Goal: Information Seeking & Learning: Find specific fact

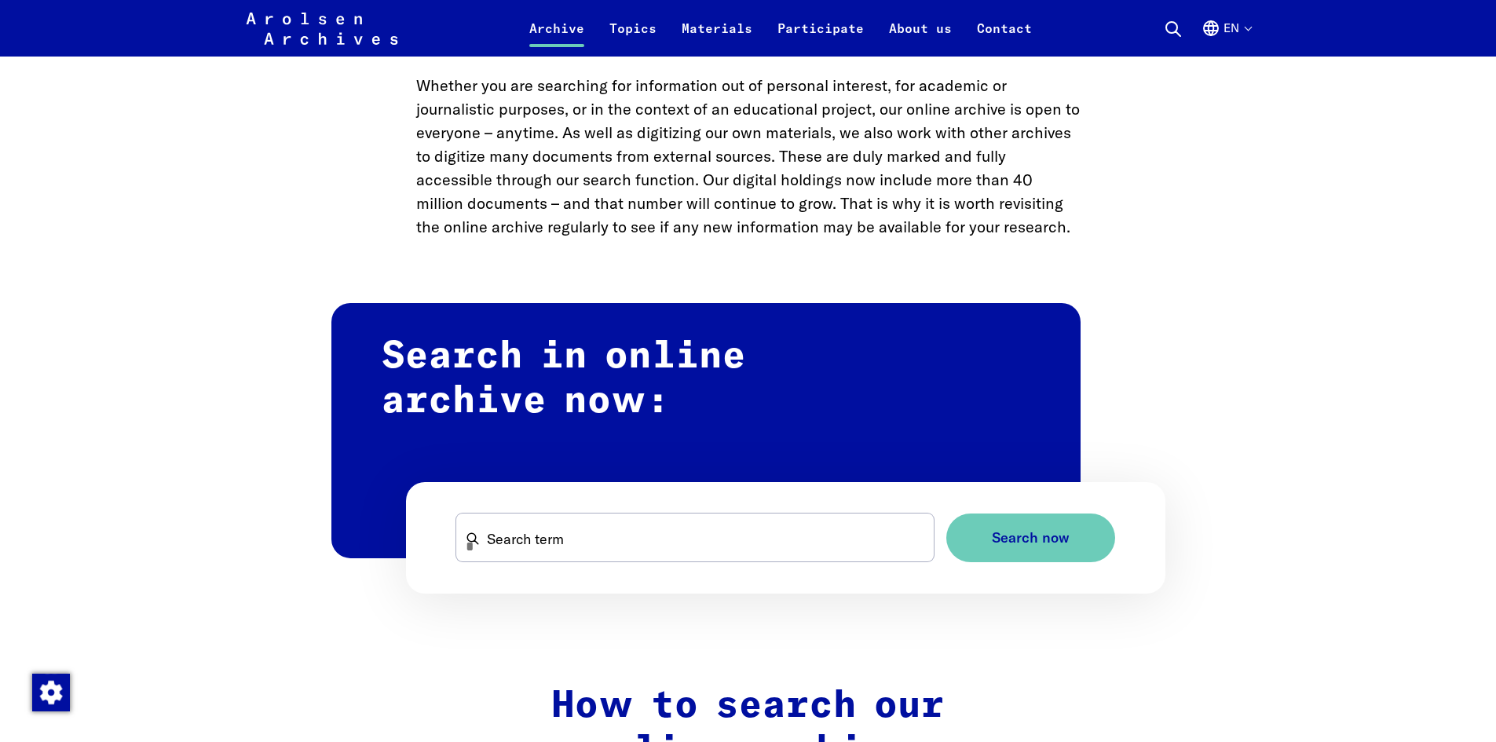
scroll to position [943, 0]
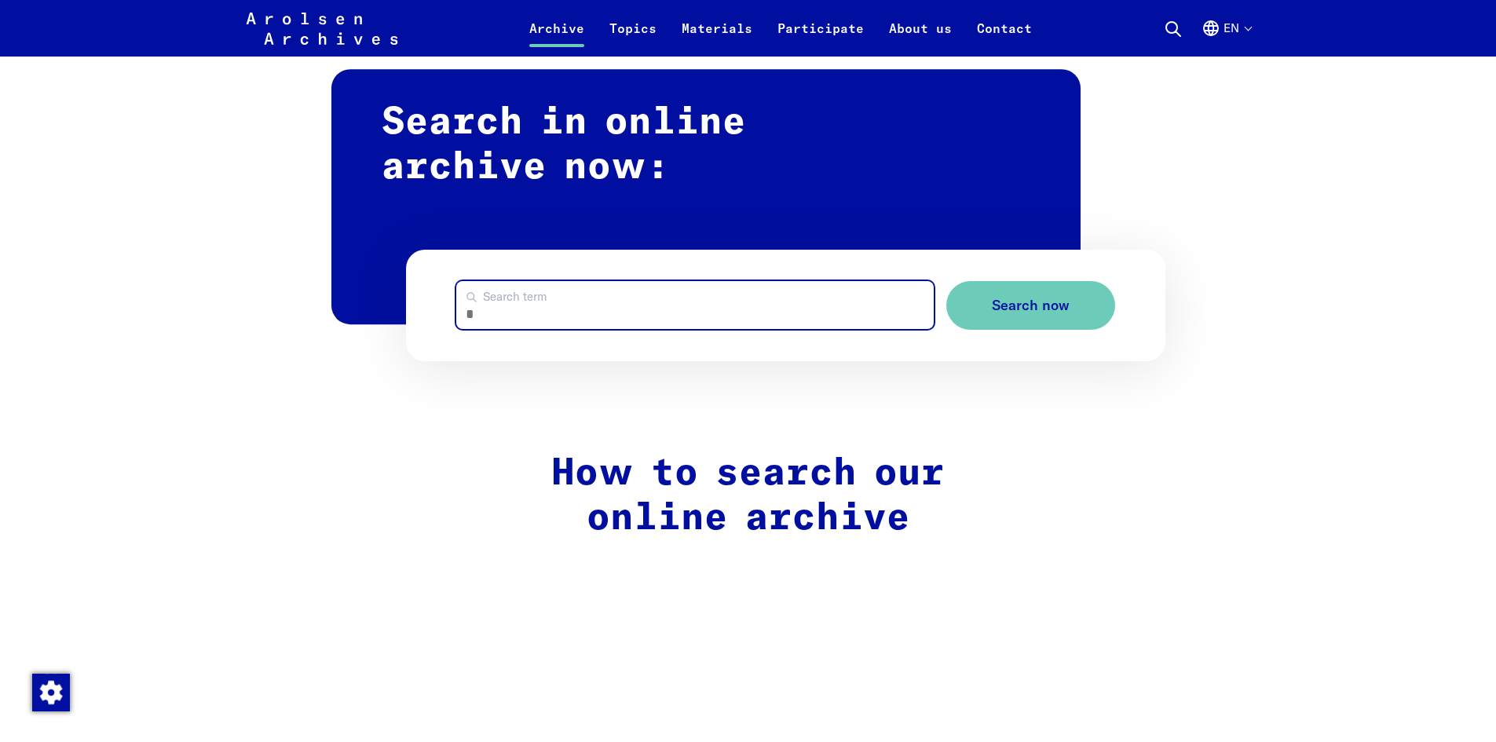
click at [580, 313] on input "Search term" at bounding box center [695, 305] width 478 height 48
type input "**********"
click at [947, 281] on button "Search now" at bounding box center [1031, 305] width 169 height 49
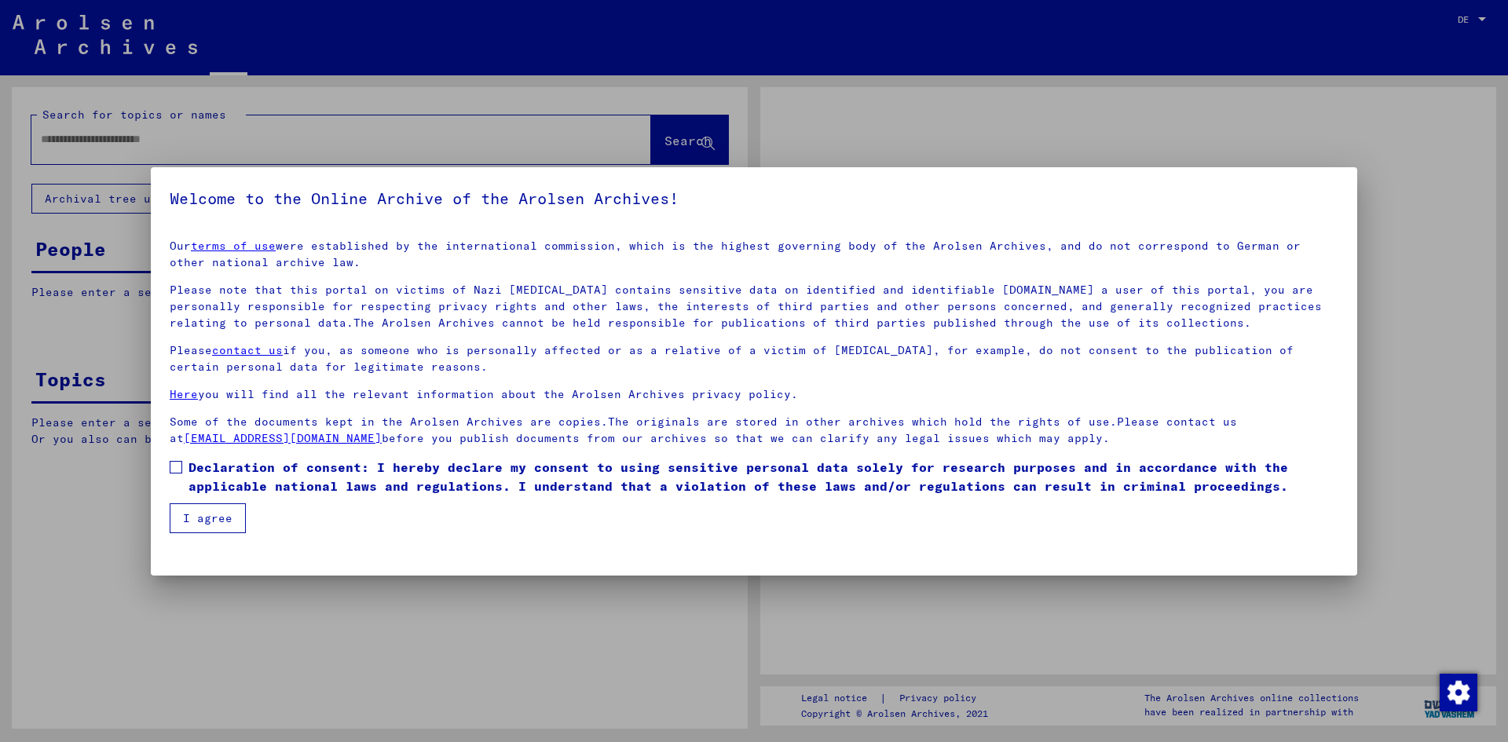
type input "**********"
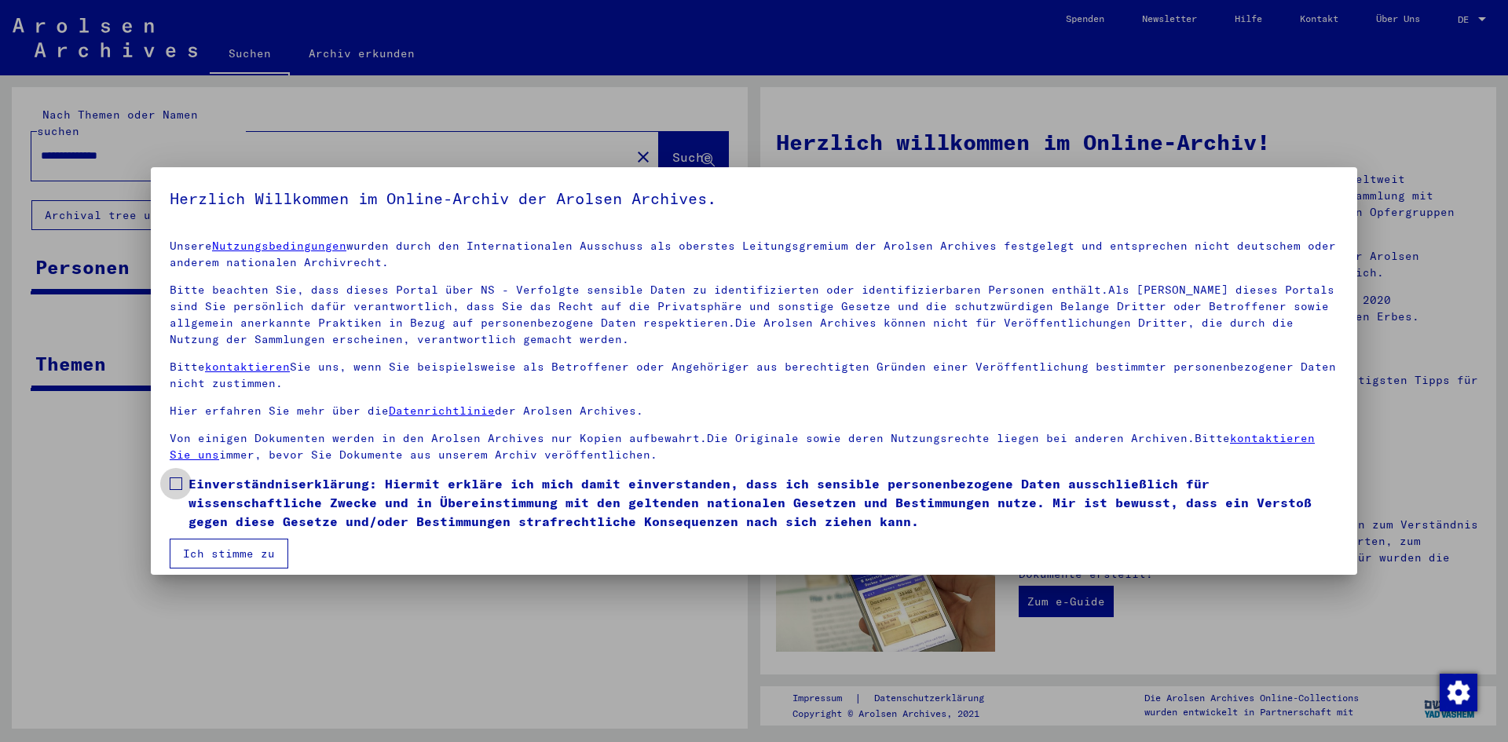
click at [180, 481] on span at bounding box center [176, 484] width 13 height 13
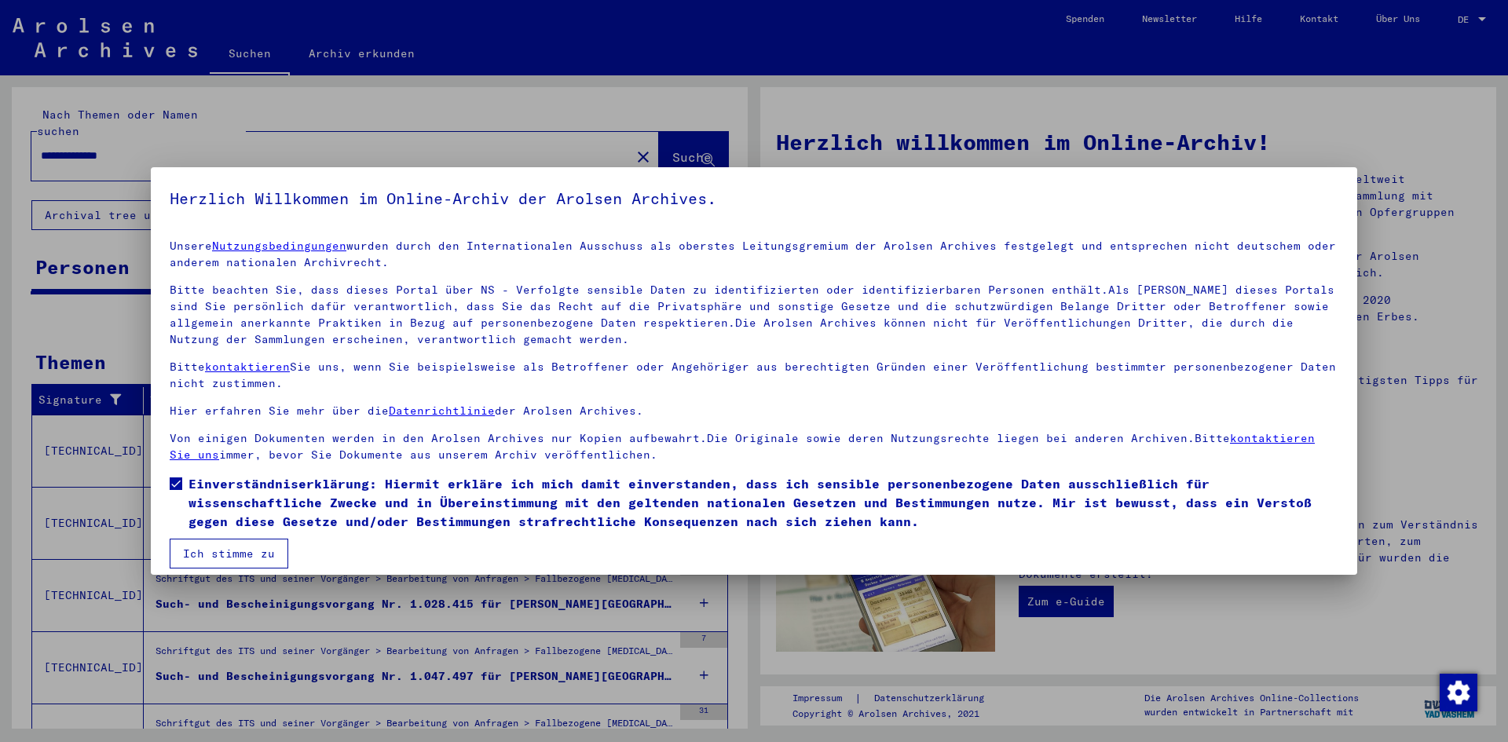
click at [207, 555] on button "Ich stimme zu" at bounding box center [229, 554] width 119 height 30
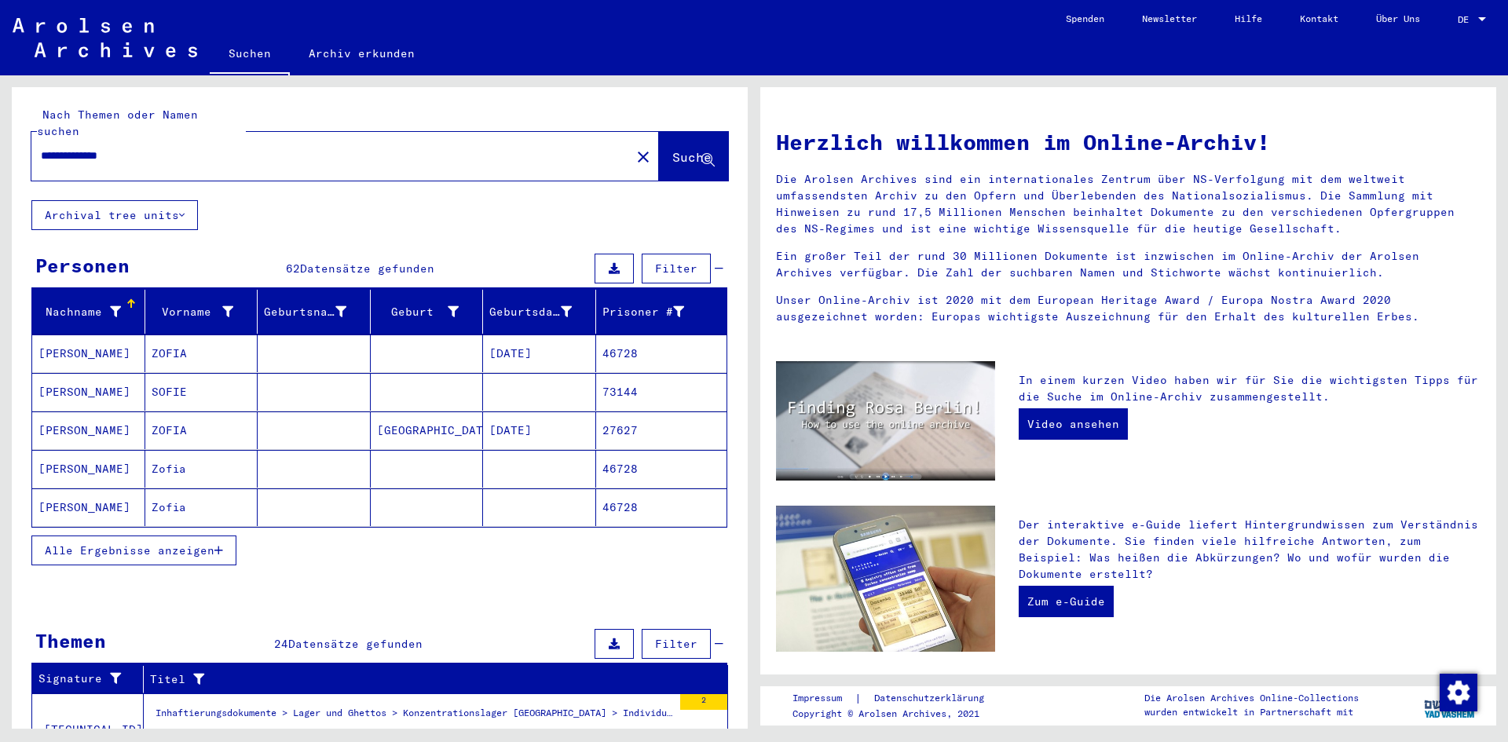
click at [167, 544] on span "Alle Ergebnisse anzeigen" at bounding box center [130, 551] width 170 height 14
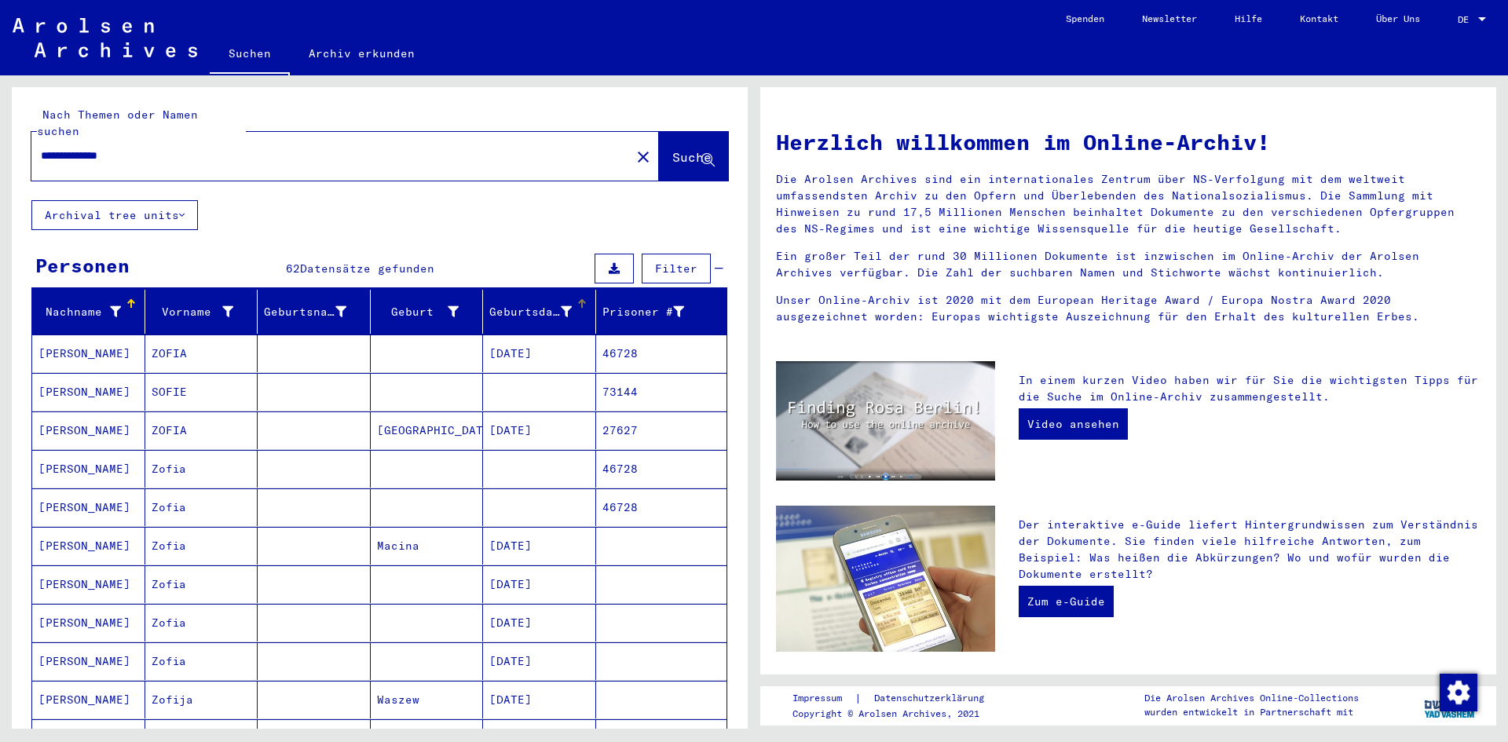
click at [578, 299] on div at bounding box center [580, 301] width 5 height 5
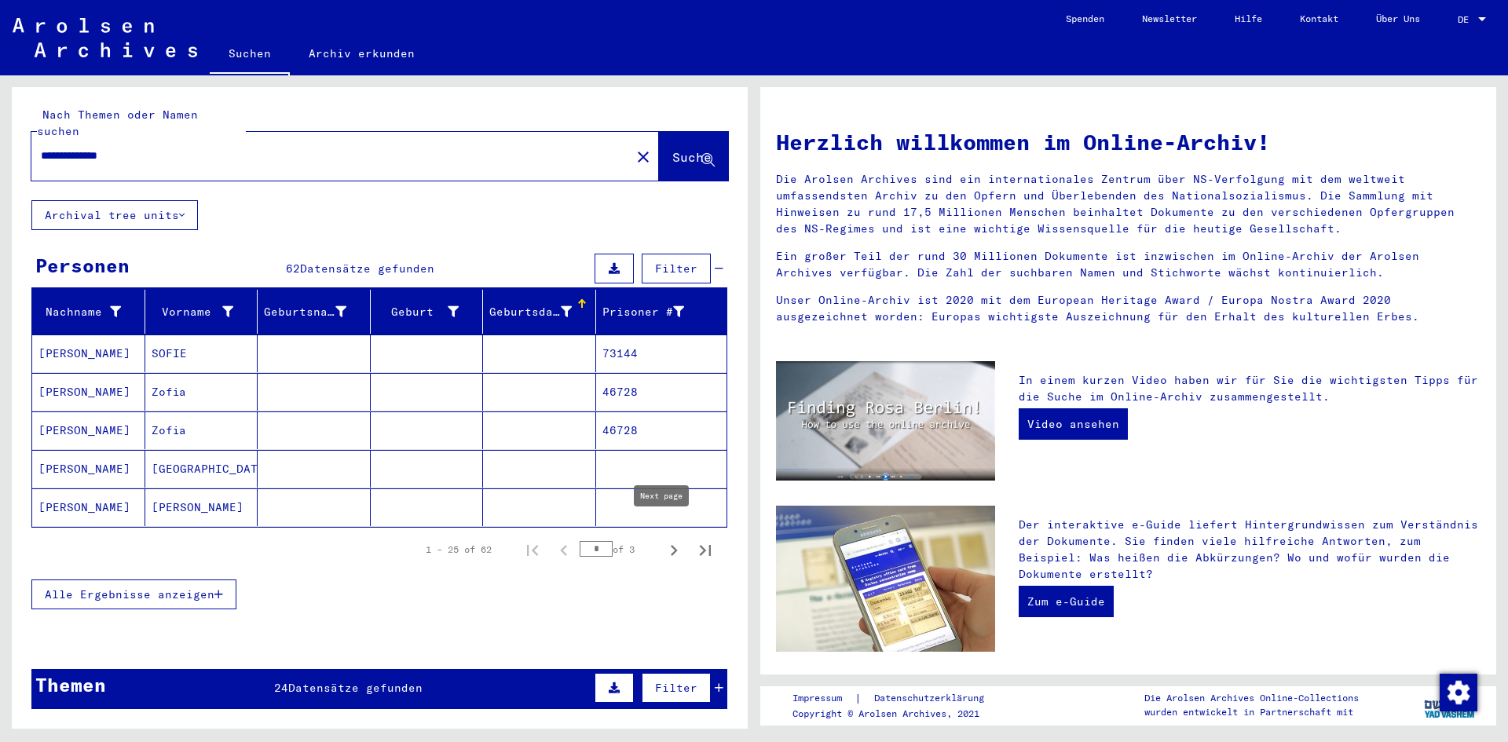
click at [671, 545] on icon "Next page" at bounding box center [674, 550] width 7 height 11
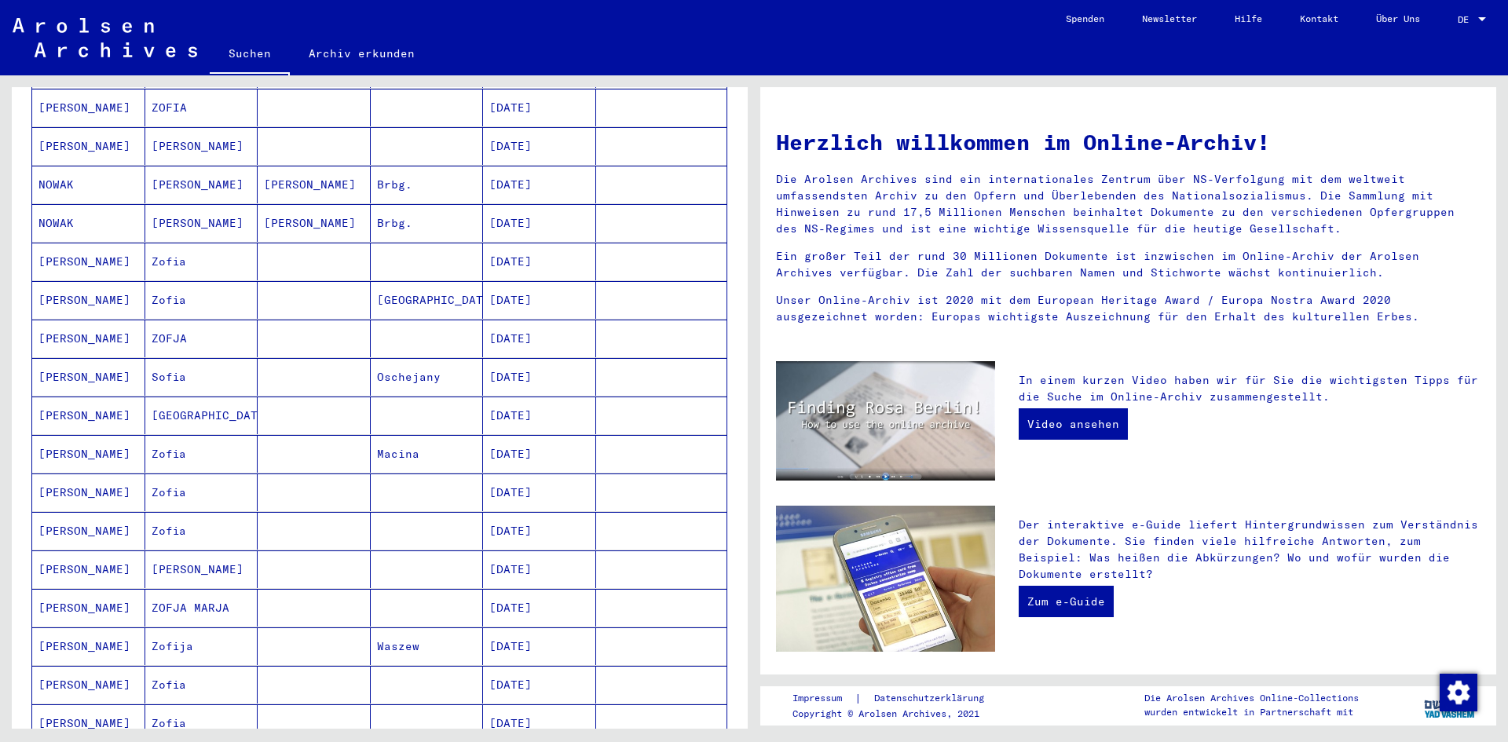
scroll to position [628, 0]
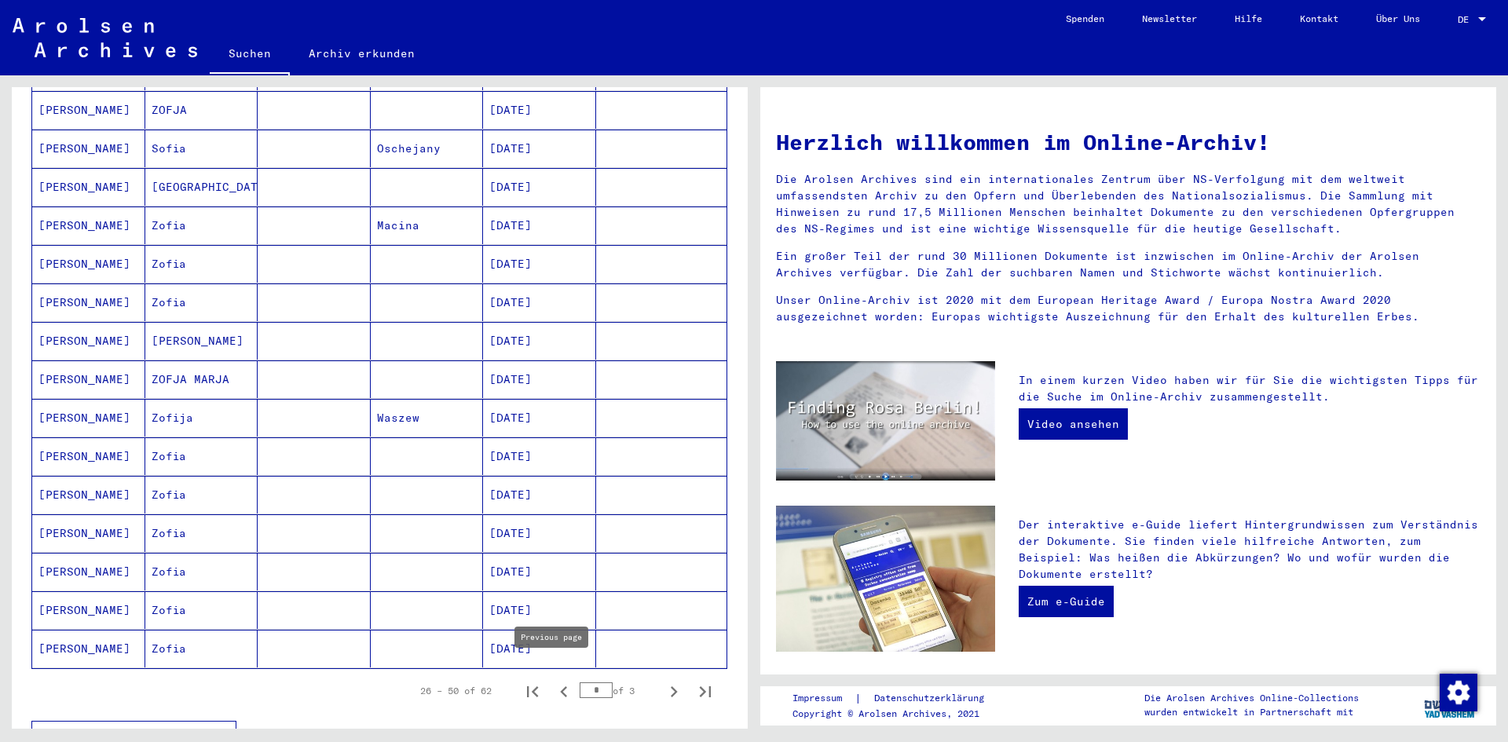
click at [553, 681] on icon "Previous page" at bounding box center [564, 692] width 22 height 22
type input "*"
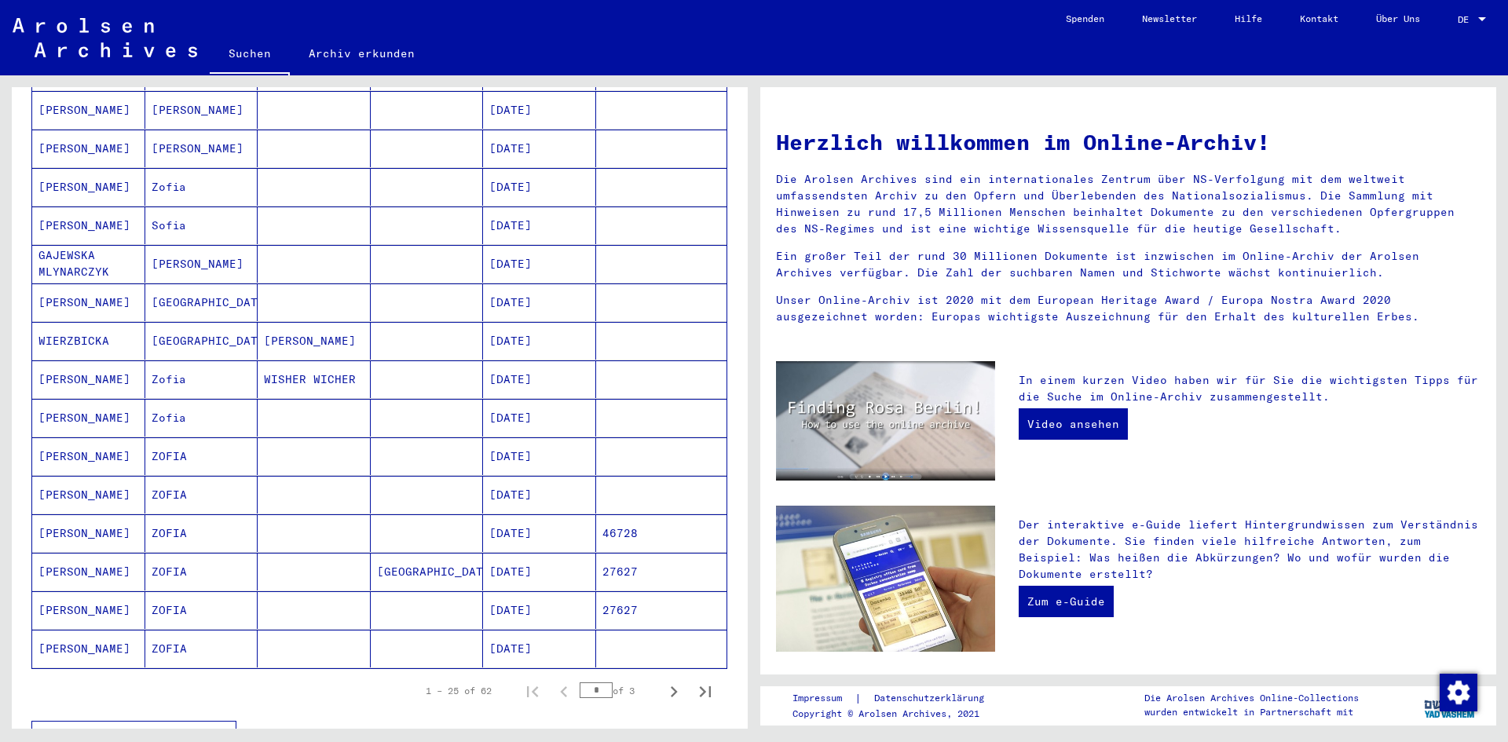
click at [81, 476] on mat-cell "GAJEWSKA" at bounding box center [88, 495] width 113 height 38
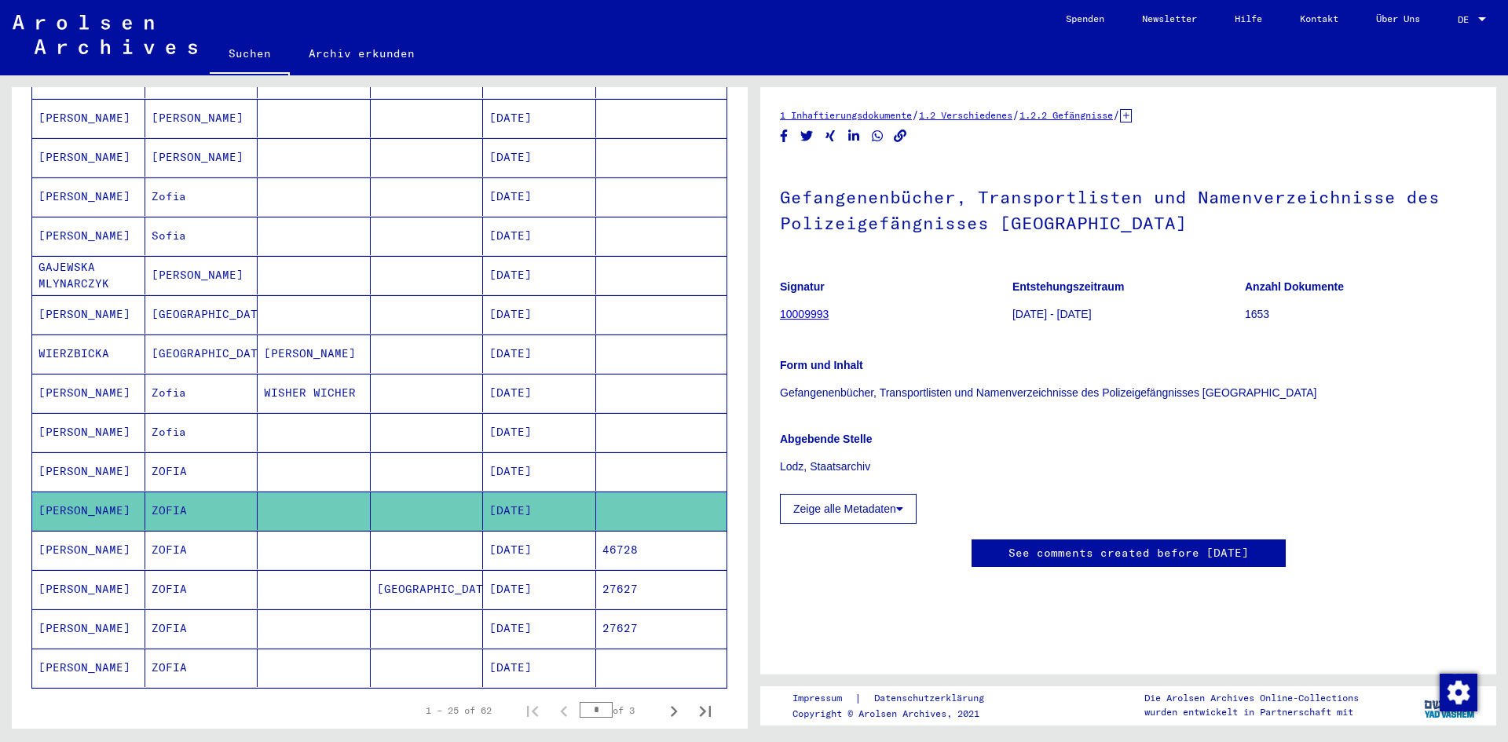
scroll to position [79, 0]
click at [798, 308] on link "10009993" at bounding box center [804, 314] width 49 height 13
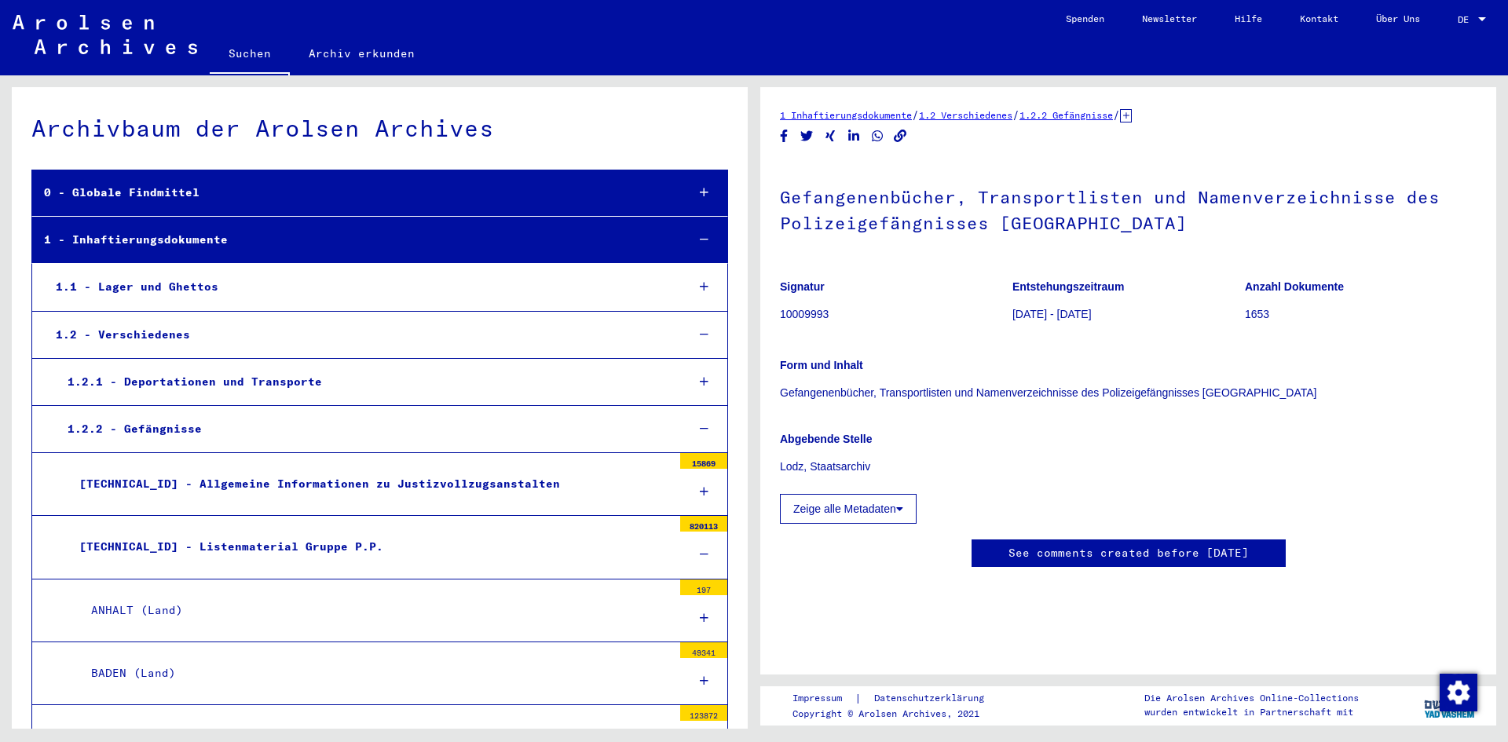
scroll to position [6119, 0]
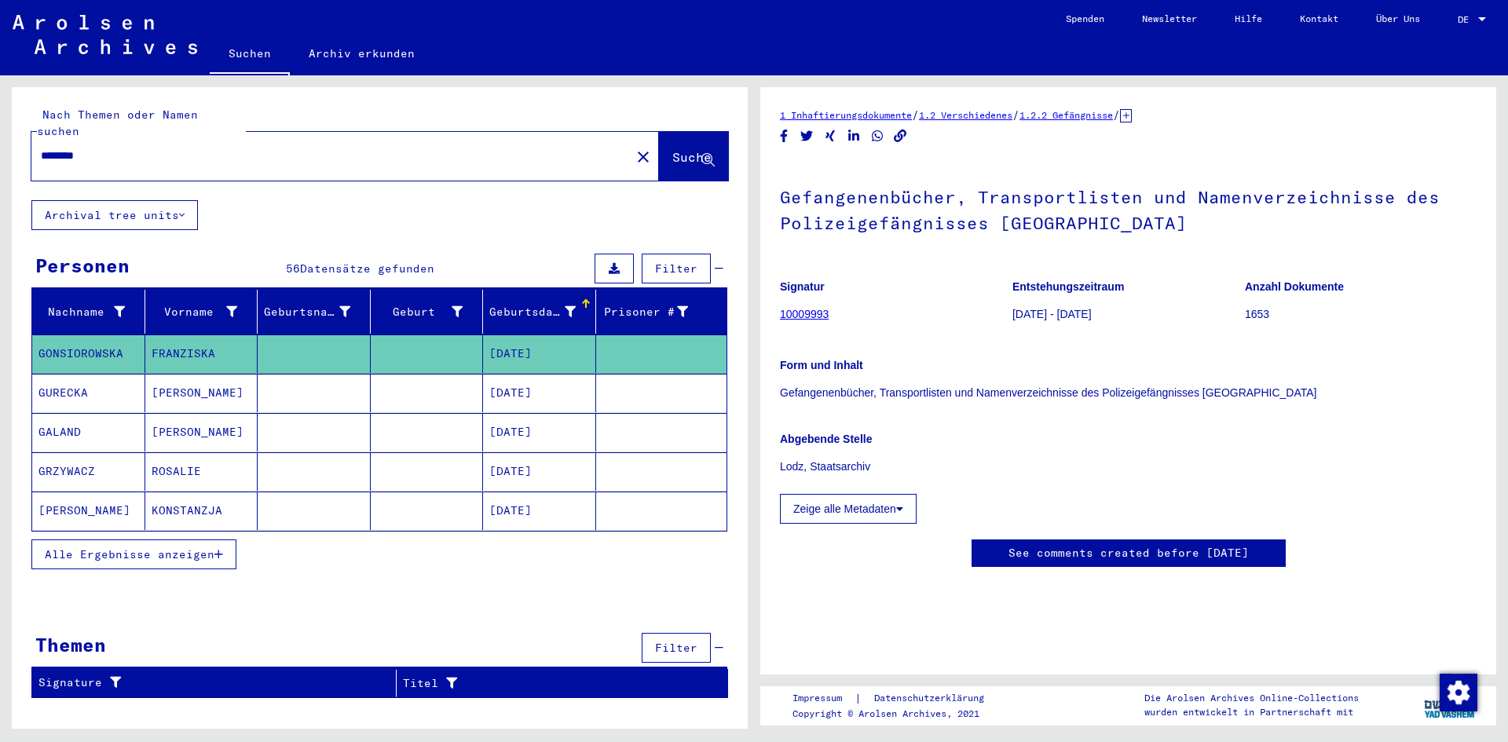
click at [210, 548] on span "Alle Ergebnisse anzeigen" at bounding box center [130, 555] width 170 height 14
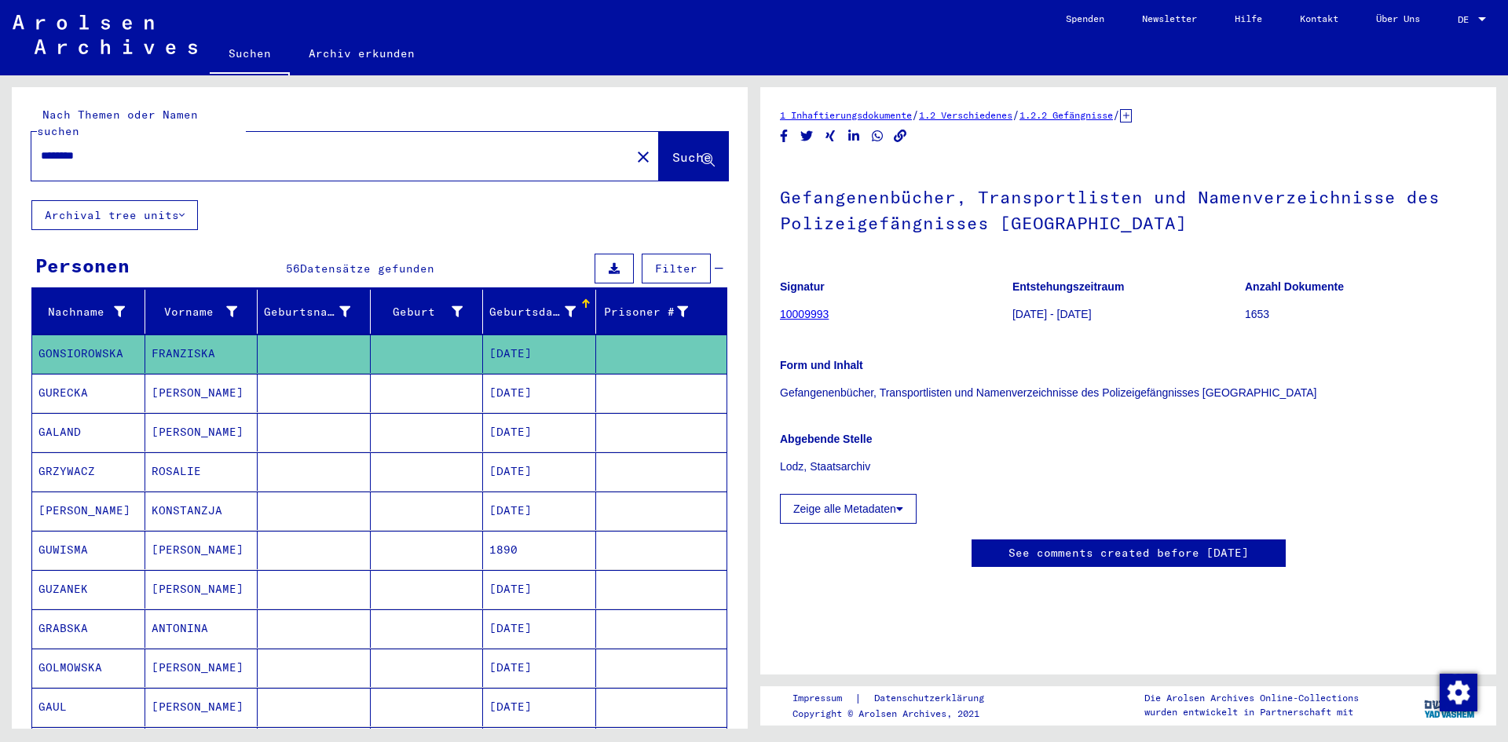
click at [88, 148] on input "********" at bounding box center [331, 156] width 581 height 16
type input "**********"
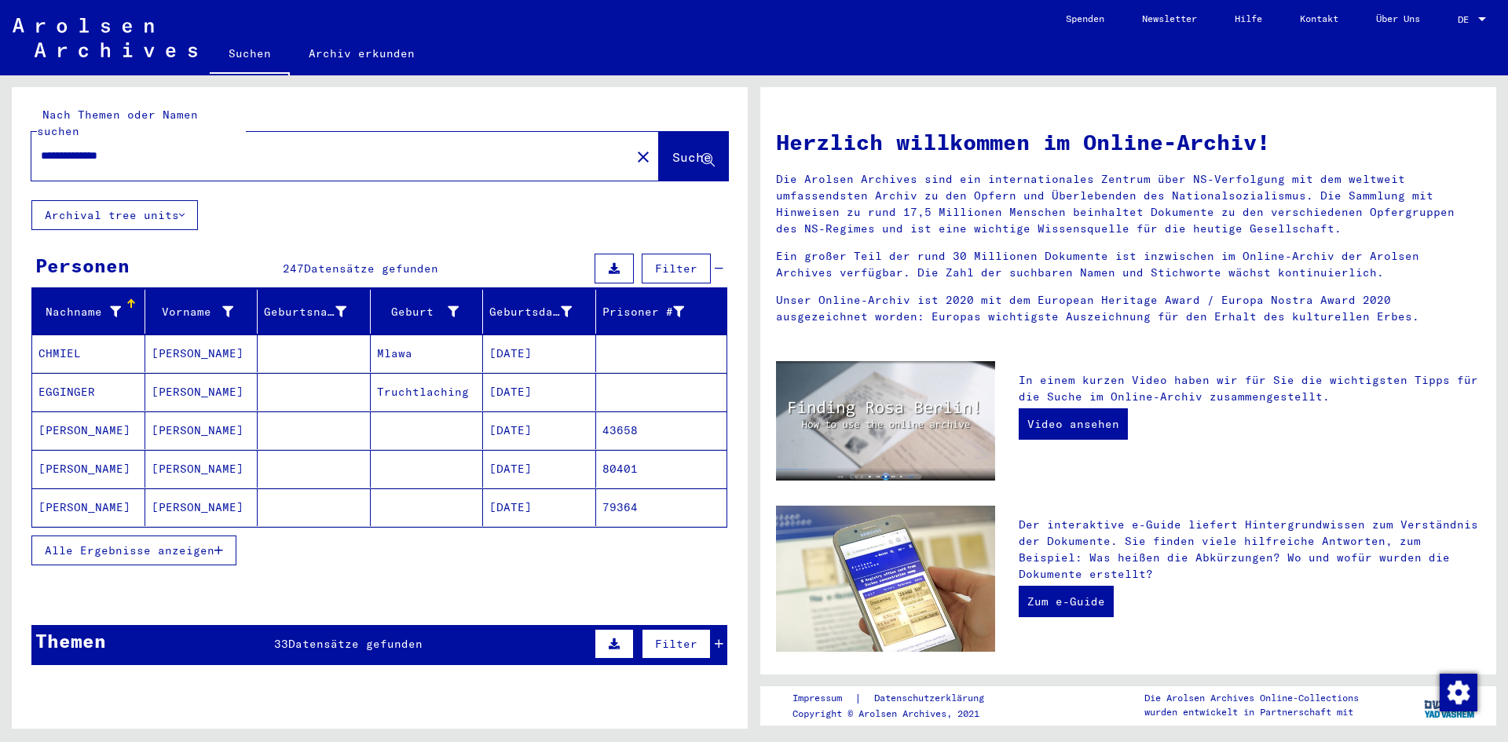
click at [222, 545] on icon "button" at bounding box center [218, 550] width 9 height 11
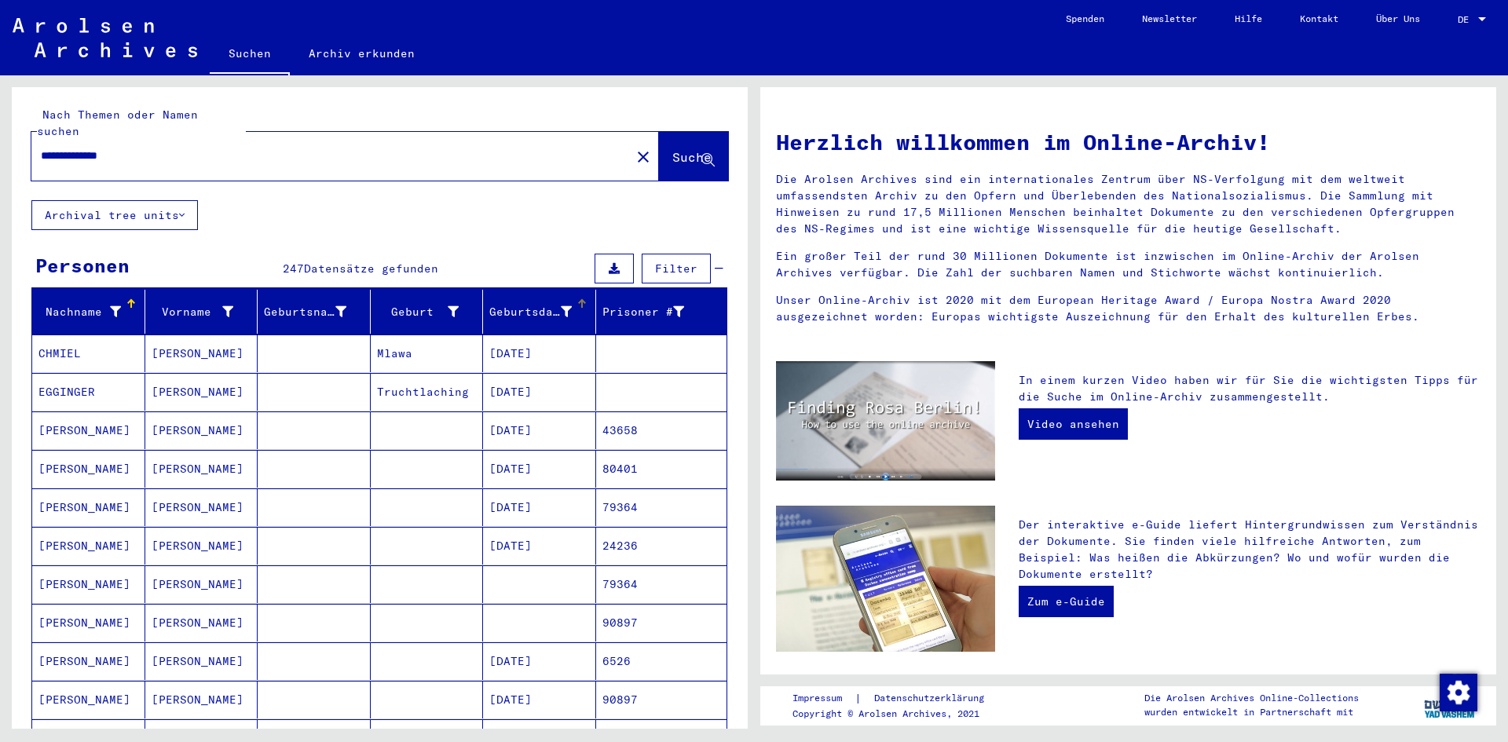
click at [578, 299] on div at bounding box center [580, 301] width 5 height 5
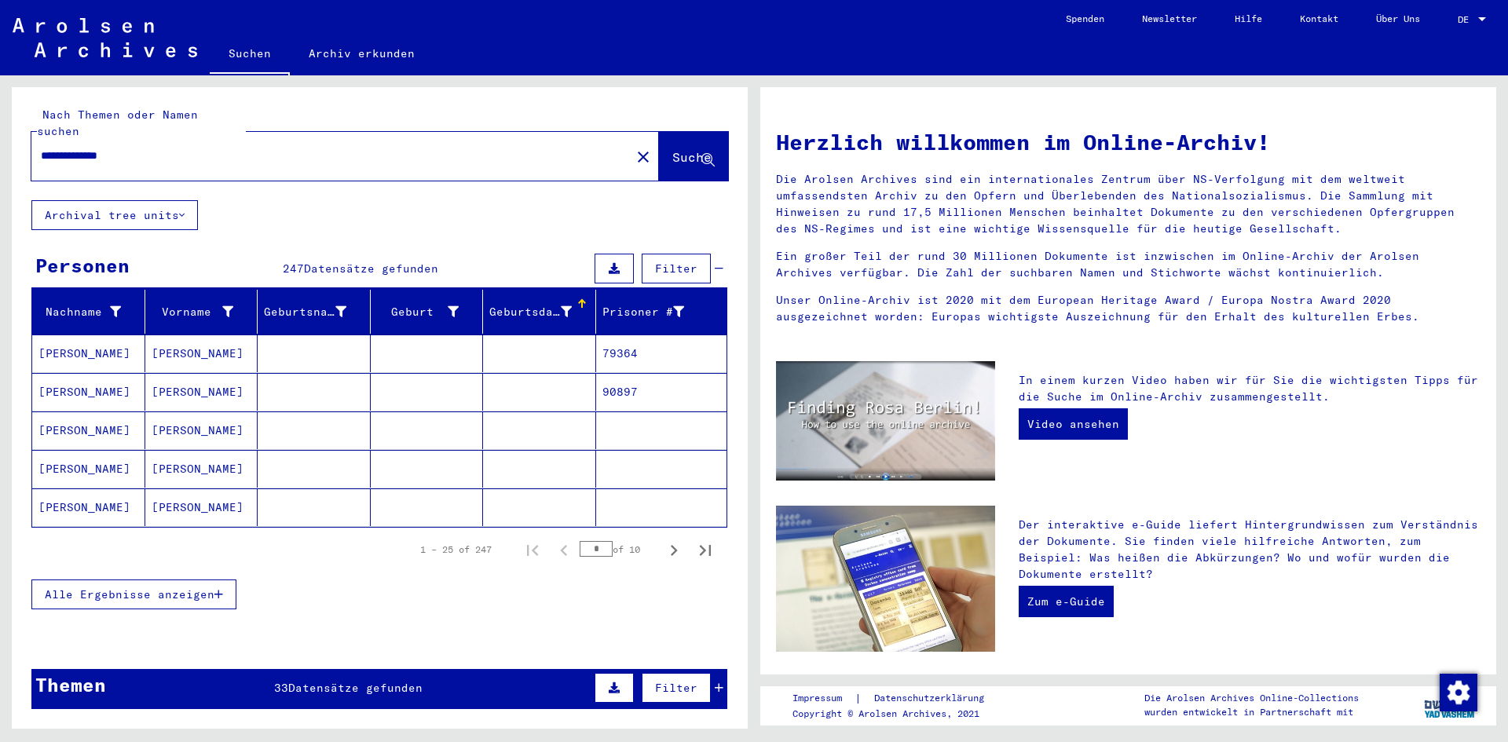
click at [190, 588] on span "Alle Ergebnisse anzeigen" at bounding box center [130, 595] width 170 height 14
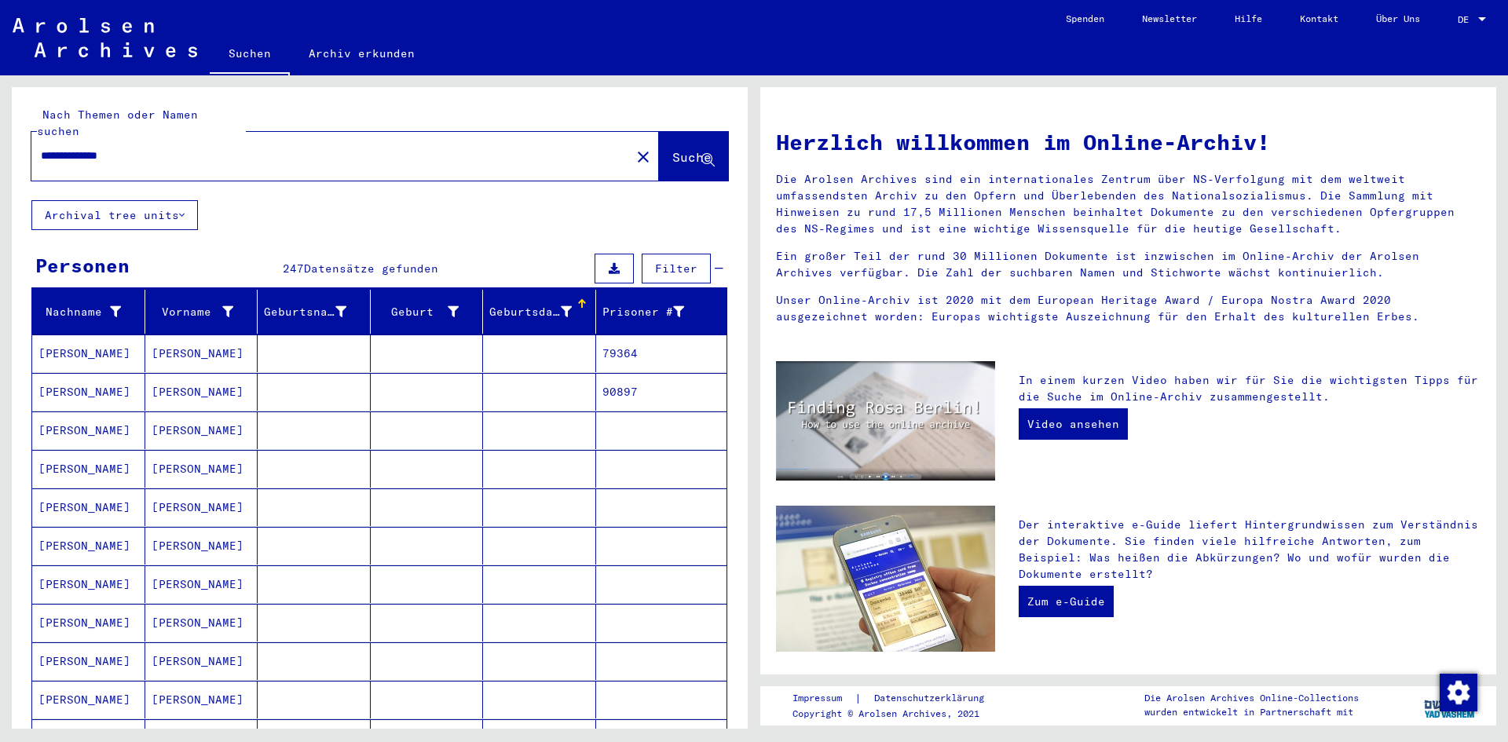
click at [659, 132] on button "Suche" at bounding box center [693, 156] width 69 height 49
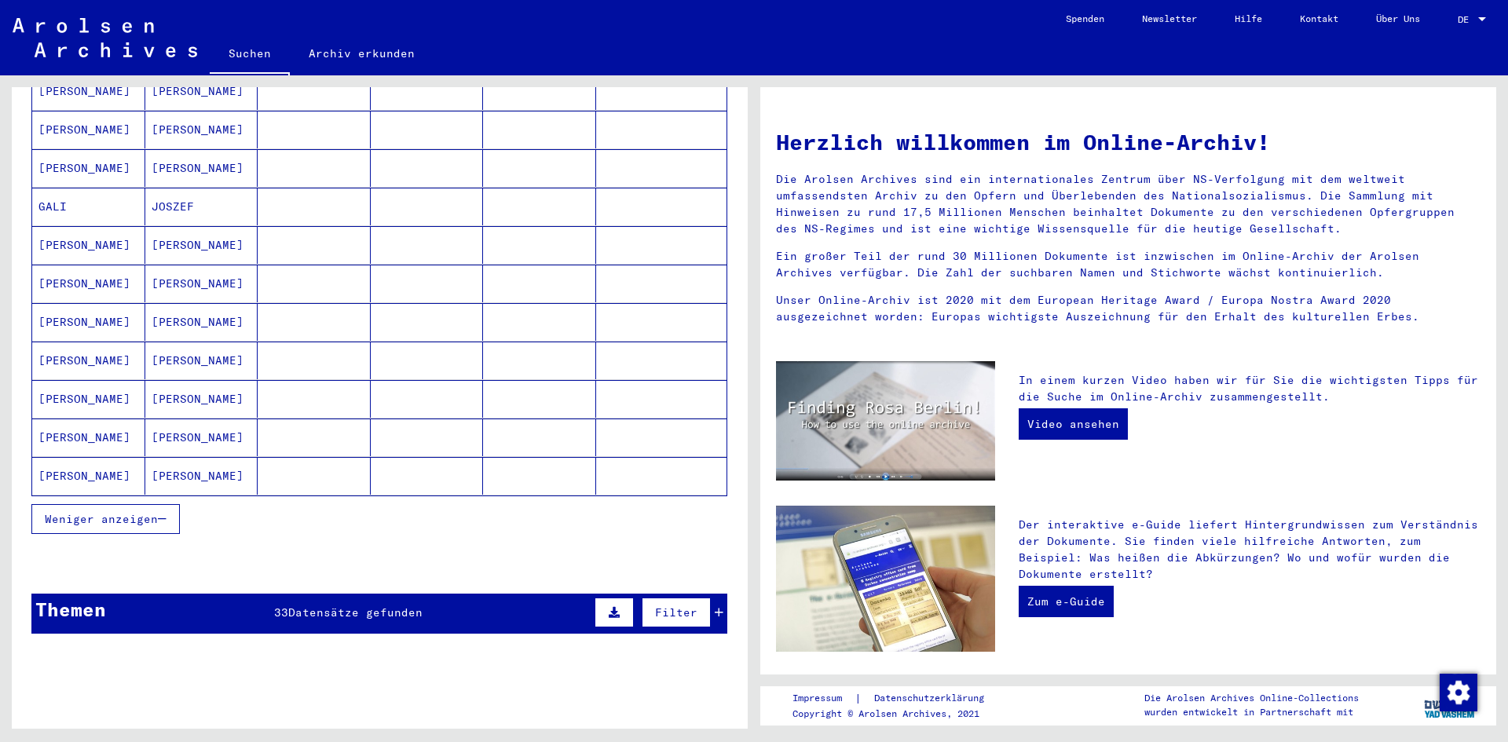
scroll to position [943, 0]
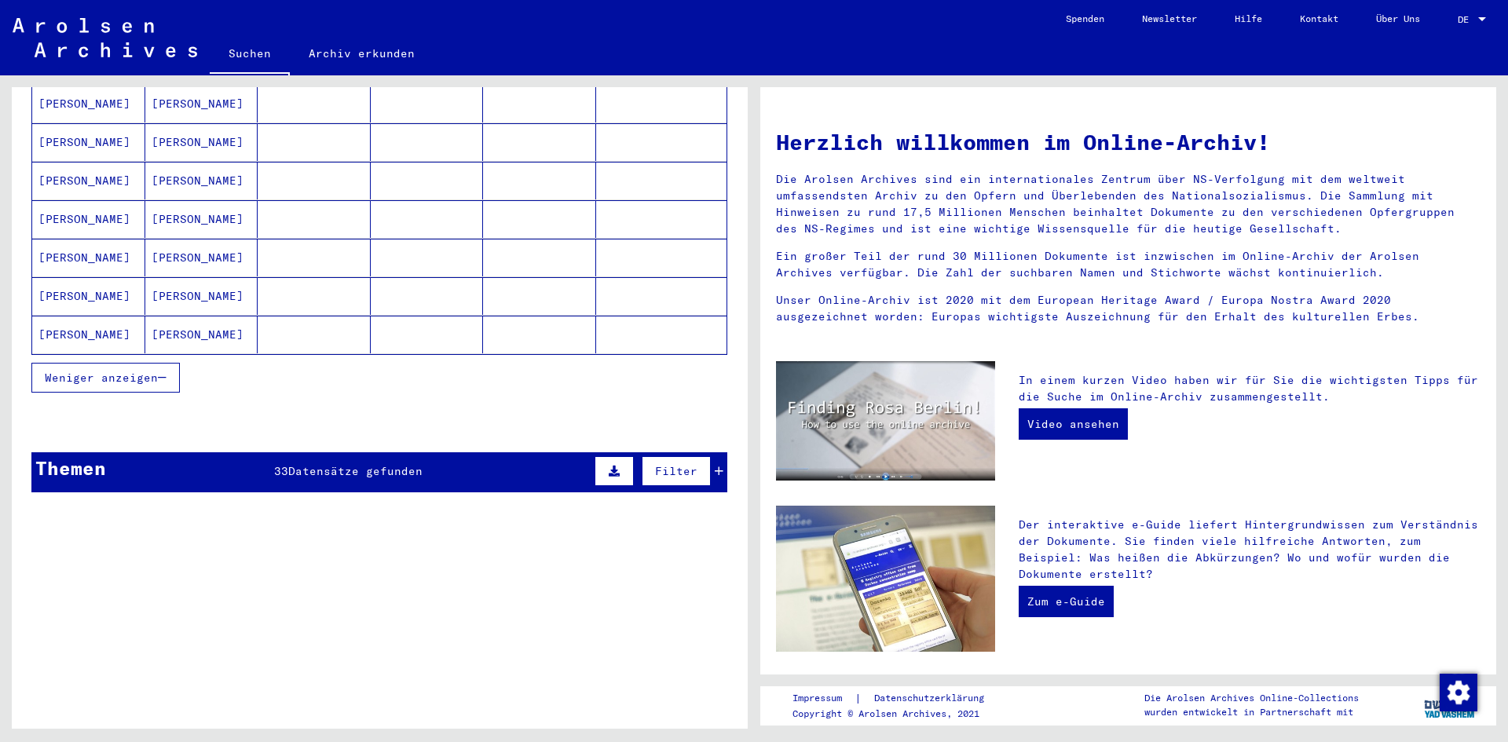
click at [138, 371] on span "Weniger anzeigen" at bounding box center [101, 378] width 113 height 14
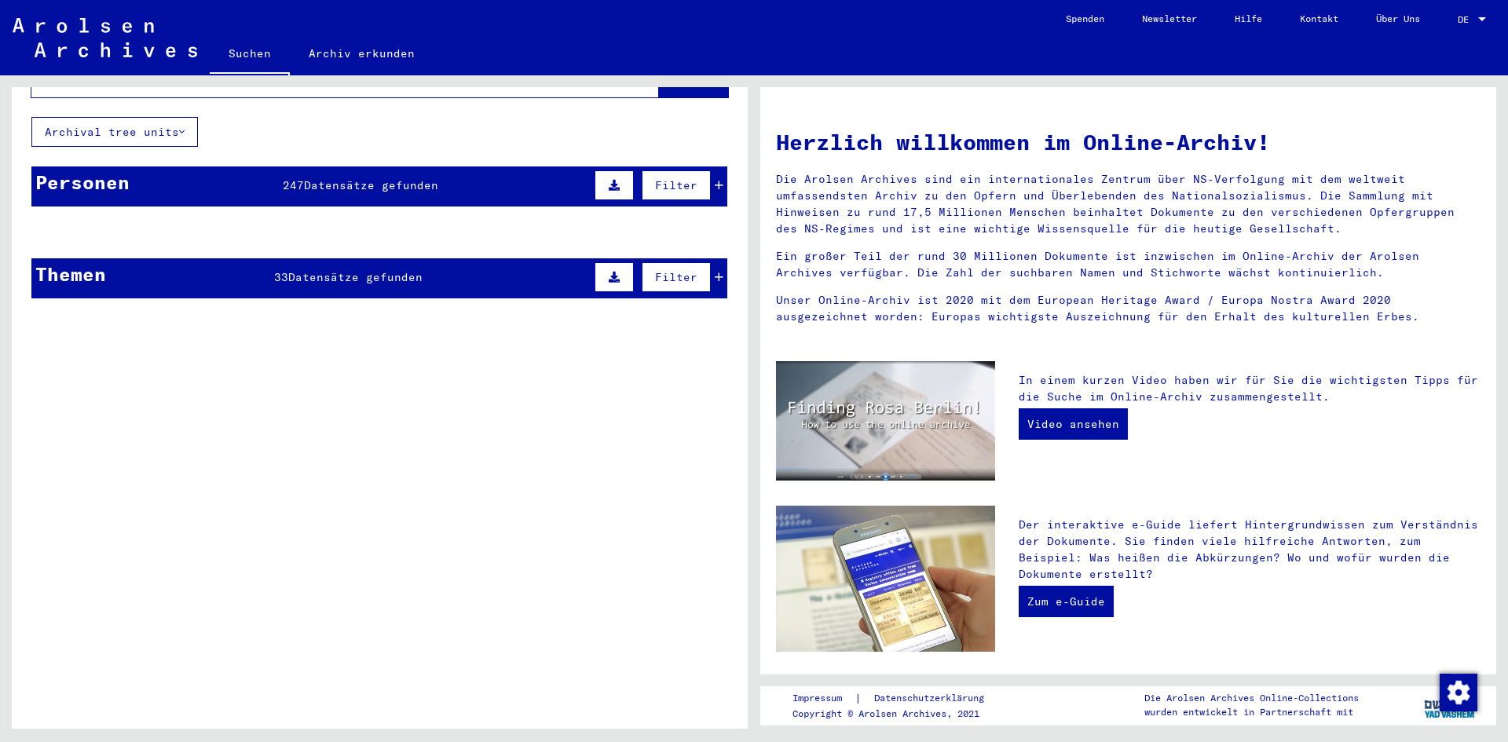
scroll to position [0, 0]
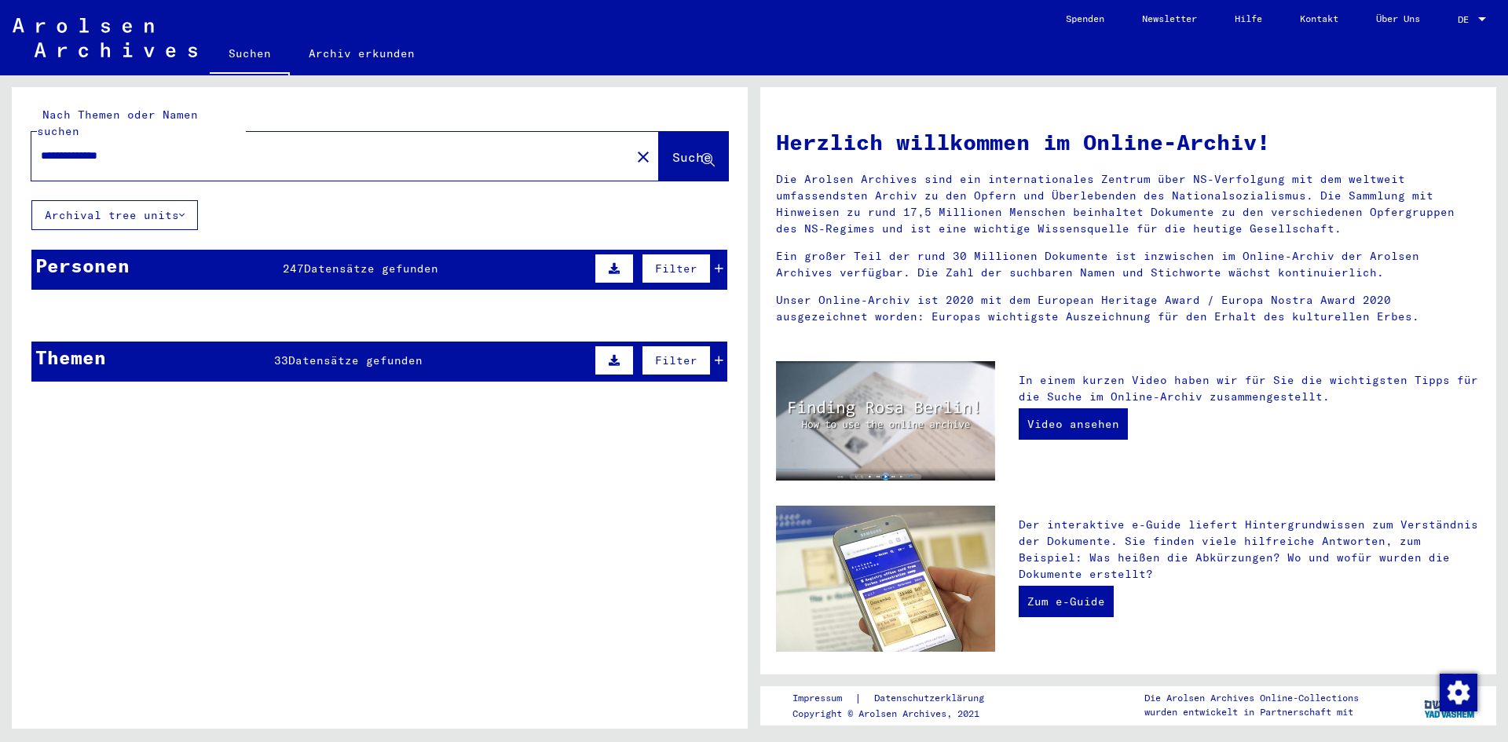
click at [702, 154] on icon at bounding box center [708, 160] width 13 height 13
click at [321, 148] on div "**********" at bounding box center [321, 155] width 581 height 35
